Goal: Task Accomplishment & Management: Manage account settings

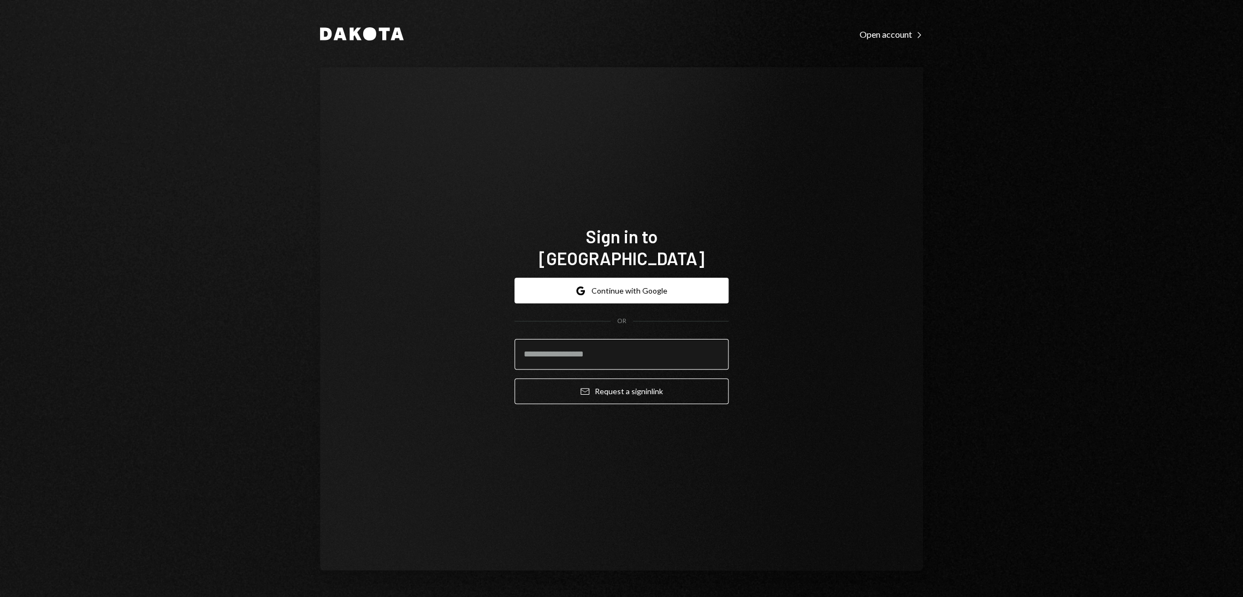
click at [604, 344] on input "email" at bounding box center [622, 354] width 214 height 31
type input "**********"
click at [610, 378] on button "Email Request a sign in link" at bounding box center [622, 391] width 214 height 26
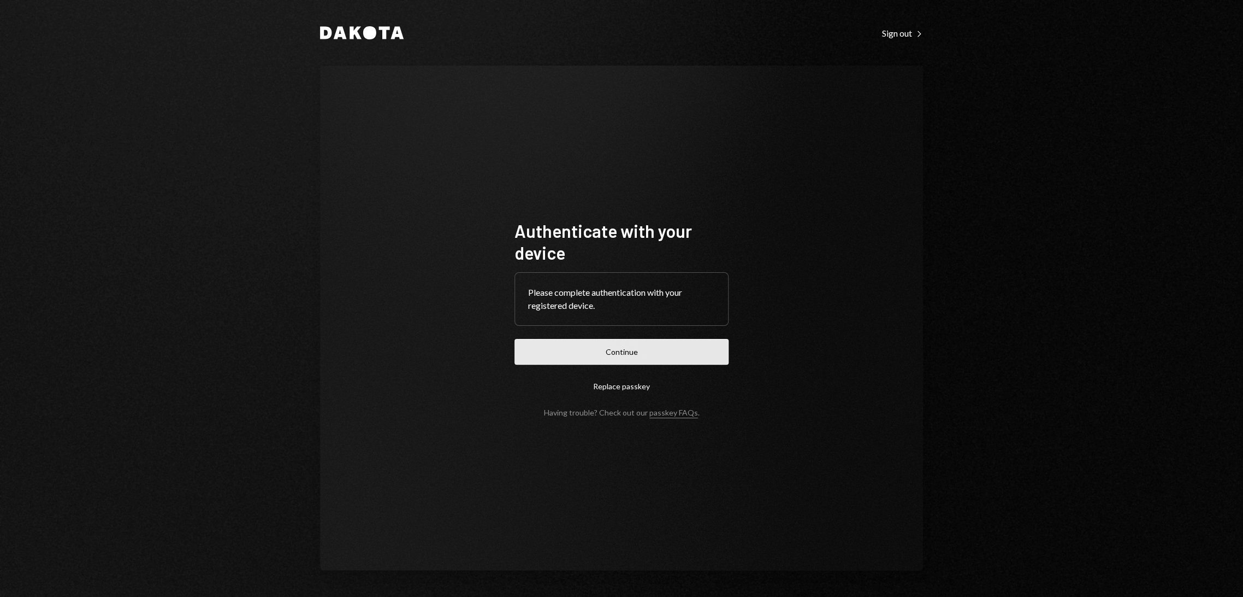
click at [586, 350] on button "Continue" at bounding box center [622, 352] width 214 height 26
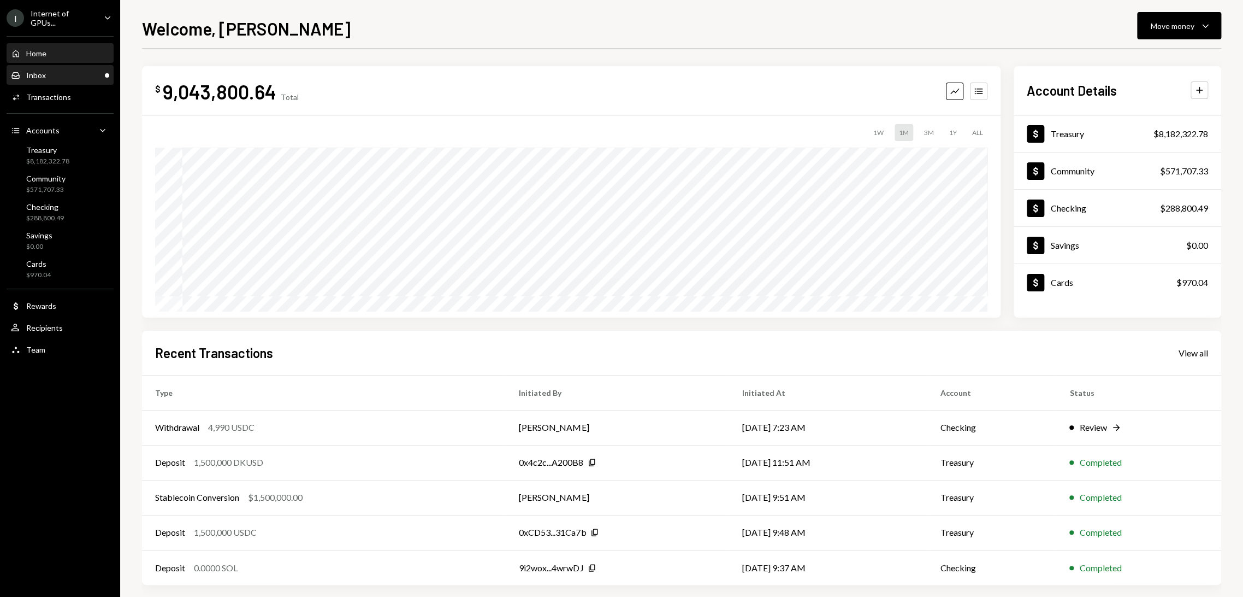
click at [70, 73] on div "Inbox Inbox" at bounding box center [60, 75] width 98 height 10
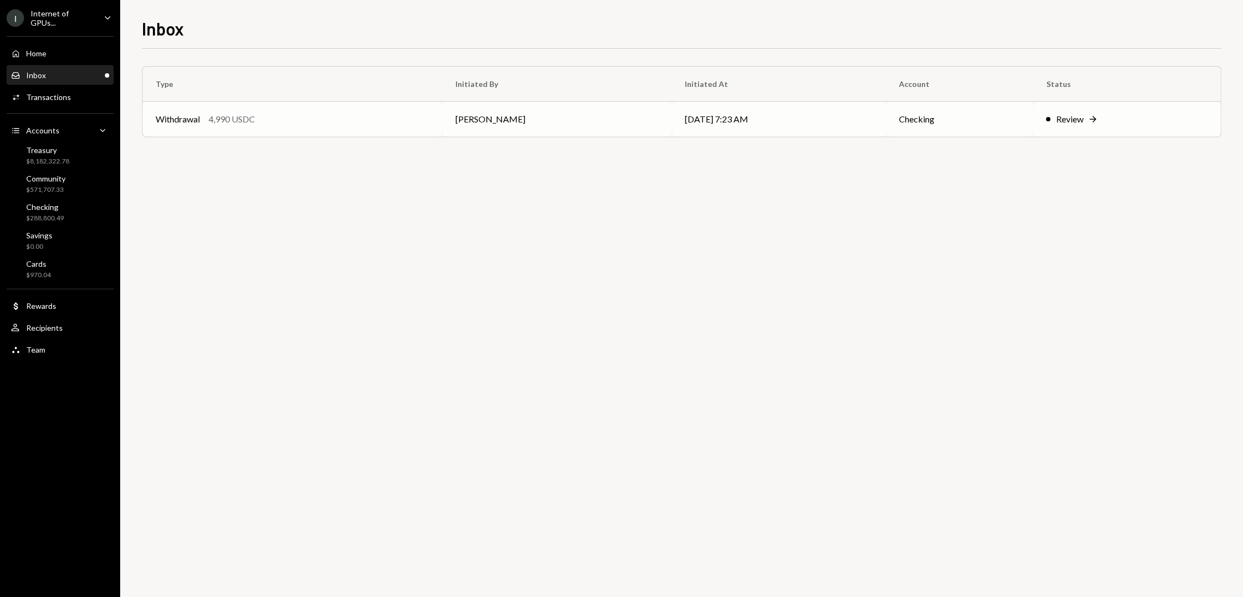
click at [484, 120] on td "[PERSON_NAME]" at bounding box center [556, 119] width 229 height 35
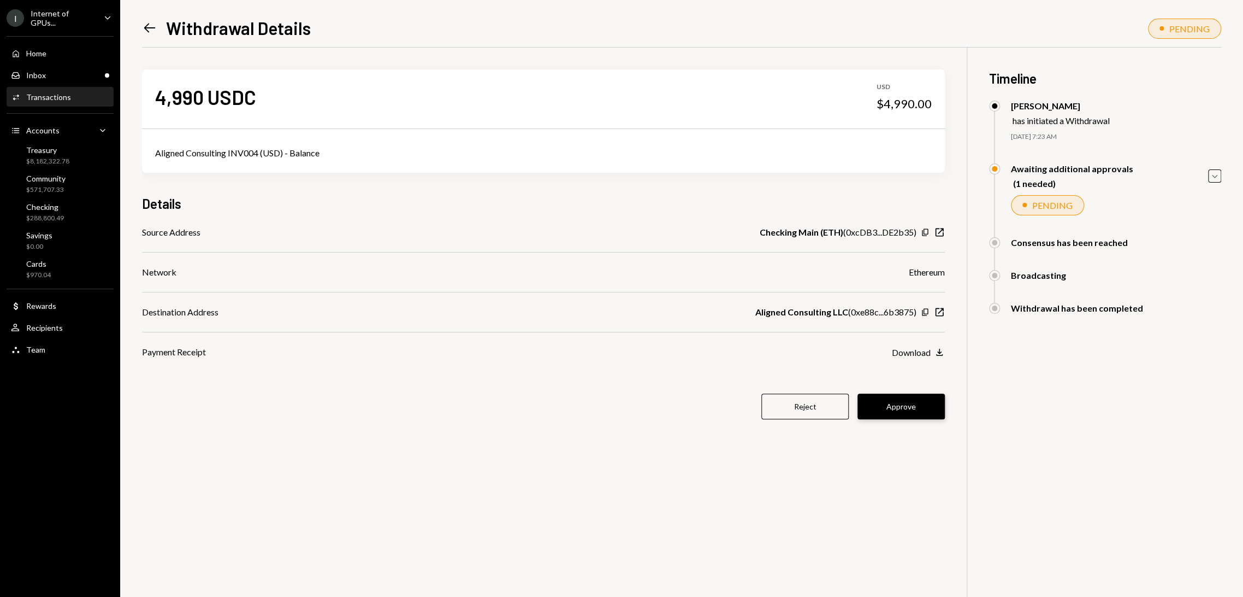
click at [900, 402] on button "Approve" at bounding box center [901, 406] width 87 height 26
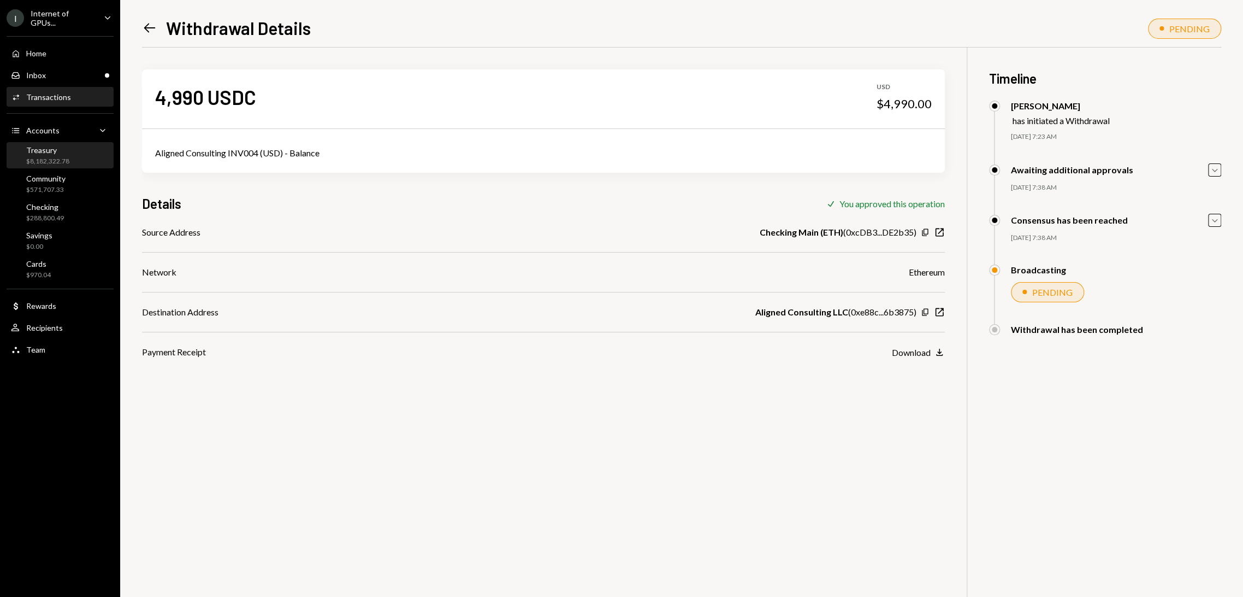
click at [68, 162] on div "Treasury $8,182,322.78" at bounding box center [60, 155] width 98 height 21
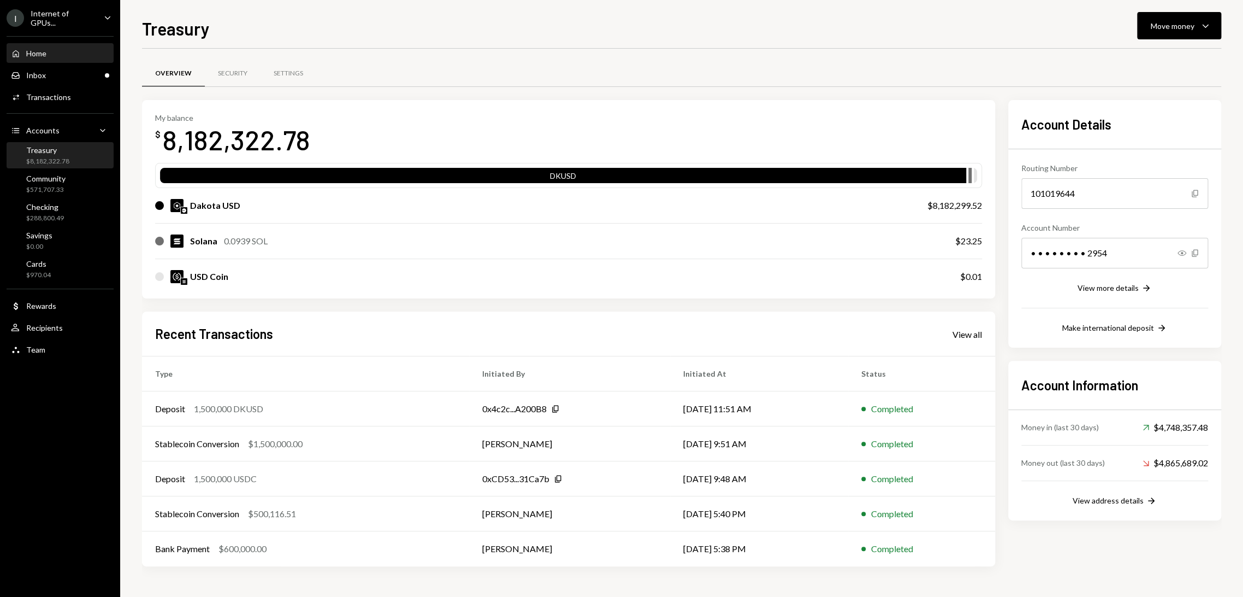
click at [65, 59] on div "Home Home" at bounding box center [60, 53] width 98 height 19
